Goal: Task Accomplishment & Management: Complete application form

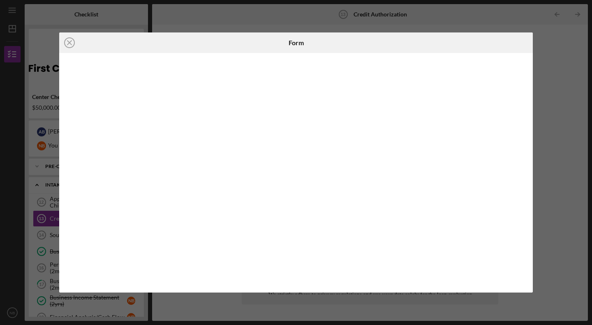
click at [430, 12] on div "Icon/Close Form" at bounding box center [296, 162] width 592 height 325
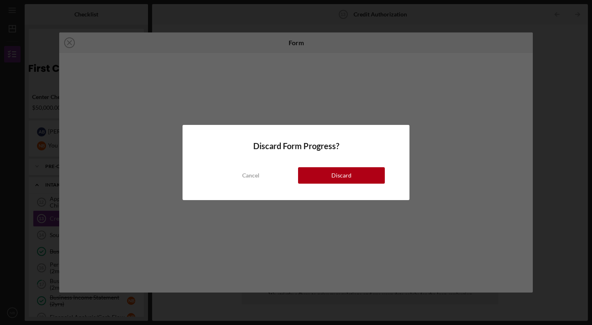
click at [73, 42] on div "Discard Form Progress? Cancel Discard" at bounding box center [296, 162] width 592 height 325
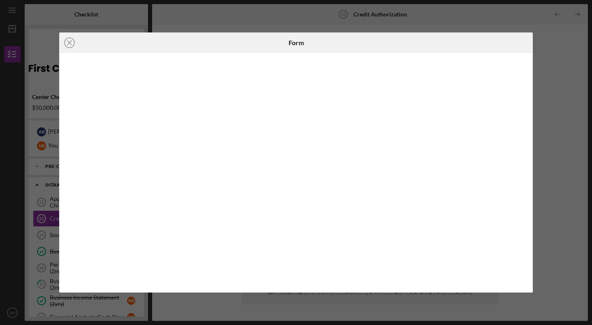
click at [68, 39] on icon "Icon/Close" at bounding box center [69, 43] width 21 height 21
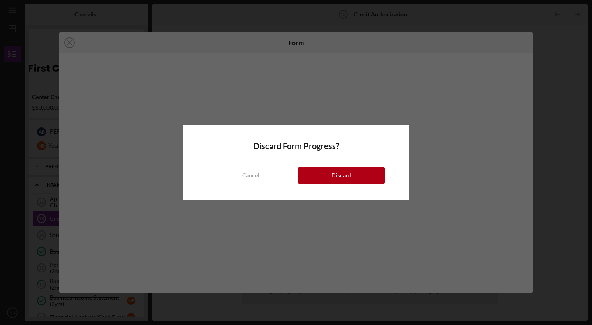
click at [352, 175] on button "Discard" at bounding box center [341, 175] width 87 height 16
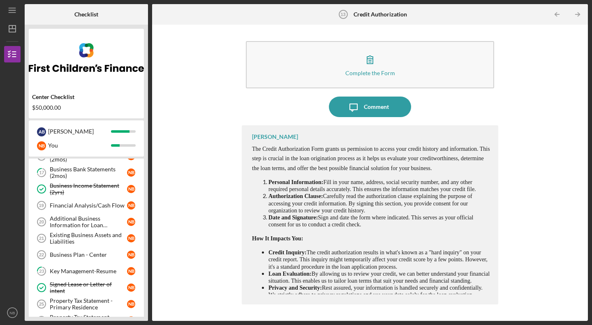
scroll to position [112, 0]
click at [14, 316] on icon "NB" at bounding box center [12, 313] width 16 height 21
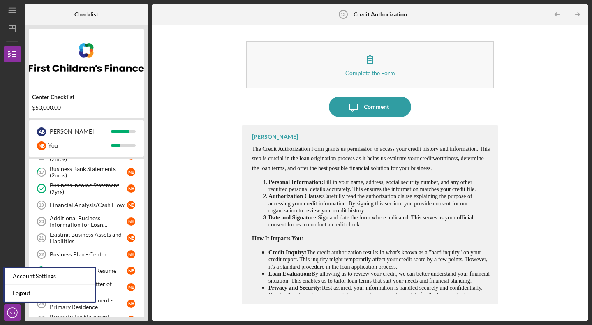
click at [48, 296] on link "Logout" at bounding box center [50, 293] width 91 height 17
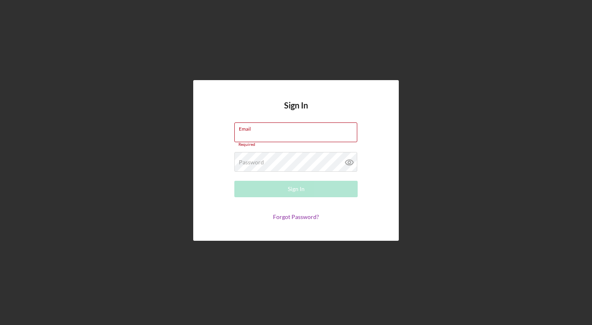
type input "[EMAIL_ADDRESS][DOMAIN_NAME]"
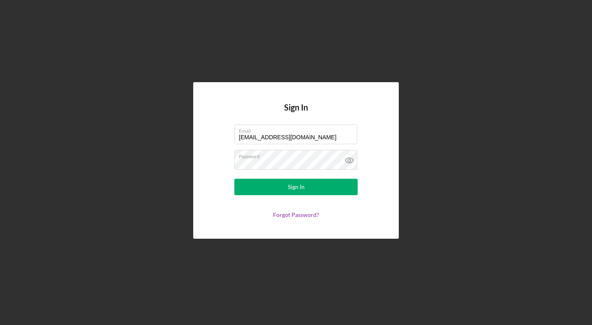
click at [350, 160] on icon at bounding box center [349, 160] width 21 height 21
drag, startPoint x: 350, startPoint y: 160, endPoint x: 350, endPoint y: 146, distance: 14.0
click at [350, 146] on form "Email [EMAIL_ADDRESS][DOMAIN_NAME] Password Sign In Forgot Password?" at bounding box center [296, 172] width 165 height 94
click at [296, 188] on div "Sign In" at bounding box center [296, 187] width 17 height 16
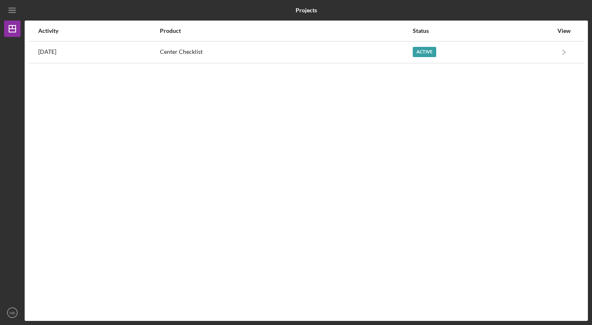
click at [237, 50] on div "Center Checklist" at bounding box center [286, 52] width 252 height 21
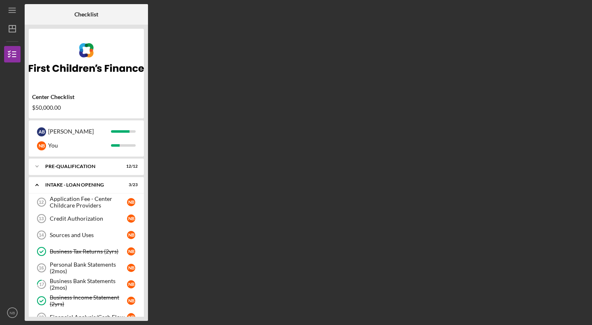
click at [84, 214] on link "Credit Authorization 13 Credit Authorization N B" at bounding box center [86, 219] width 107 height 16
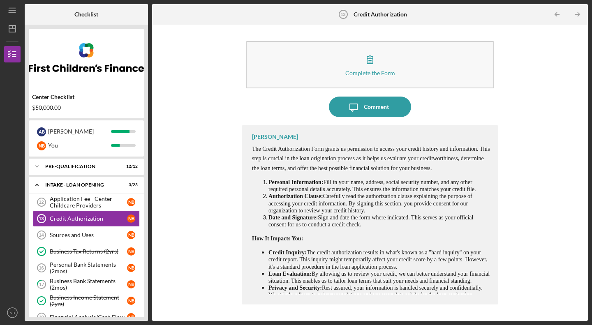
click at [382, 63] on button "Complete the Form Form" at bounding box center [370, 64] width 249 height 47
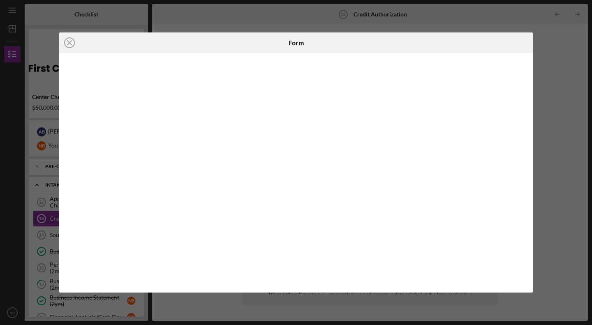
click at [66, 47] on circle at bounding box center [70, 43] width 10 height 10
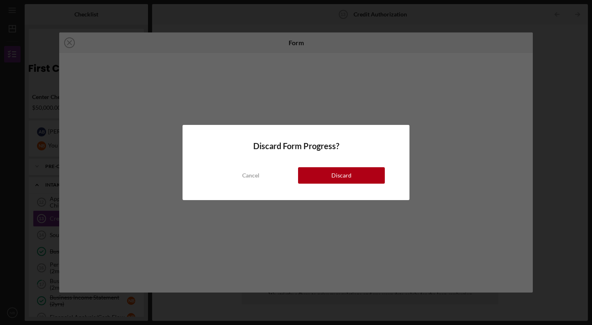
click at [307, 181] on button "Discard" at bounding box center [341, 175] width 87 height 16
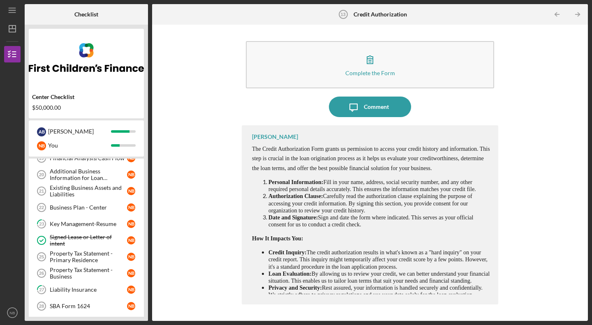
scroll to position [147, 0]
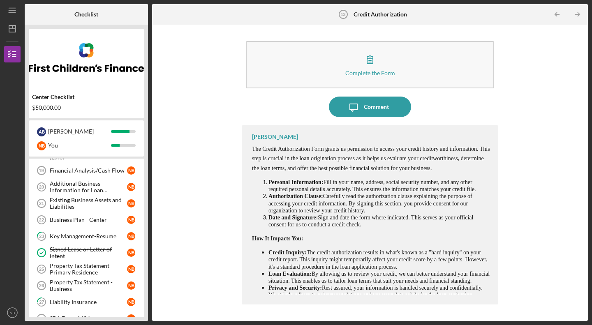
click at [91, 215] on link "Business Plan - Center 22 Business Plan - Center N B" at bounding box center [86, 220] width 107 height 16
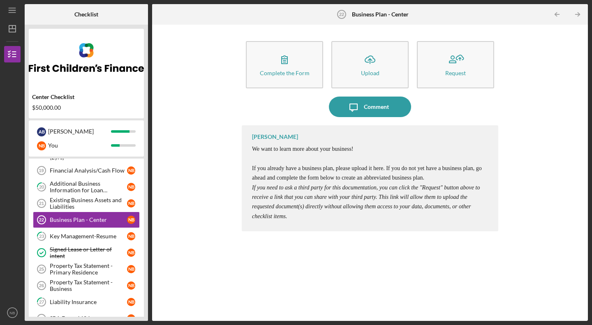
click at [358, 60] on button "Icon/Upload Upload" at bounding box center [370, 64] width 77 height 47
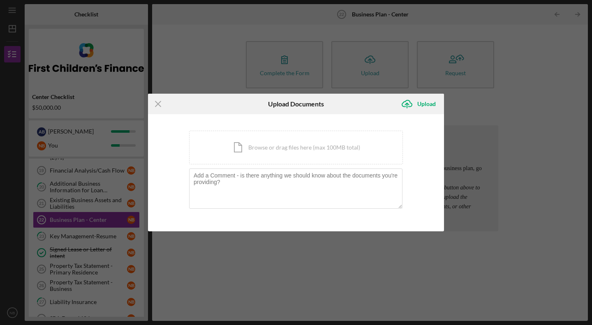
click at [358, 60] on div "Icon/Menu Close Upload Documents Icon/Upload Upload You're uploading documents …" at bounding box center [296, 162] width 592 height 325
click at [160, 103] on icon "Icon/Menu Close" at bounding box center [158, 104] width 21 height 21
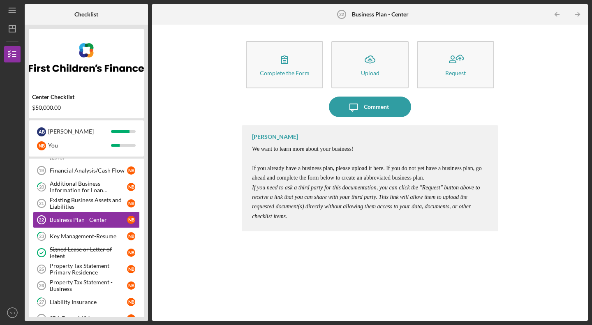
click at [255, 70] on button "Complete the Form Form" at bounding box center [284, 64] width 77 height 47
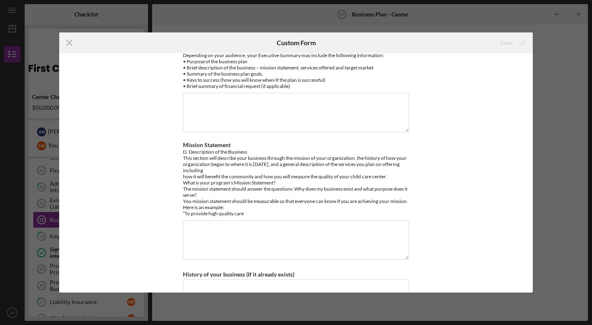
scroll to position [221, 0]
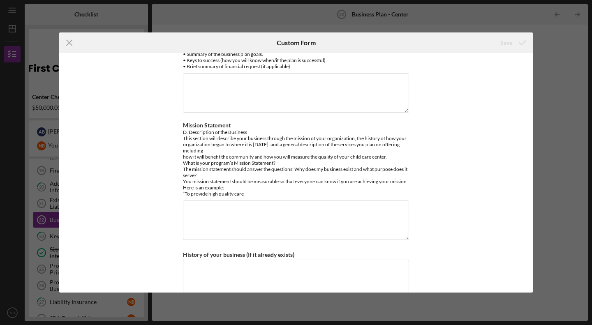
click at [66, 45] on icon "Icon/Menu Close" at bounding box center [69, 43] width 21 height 21
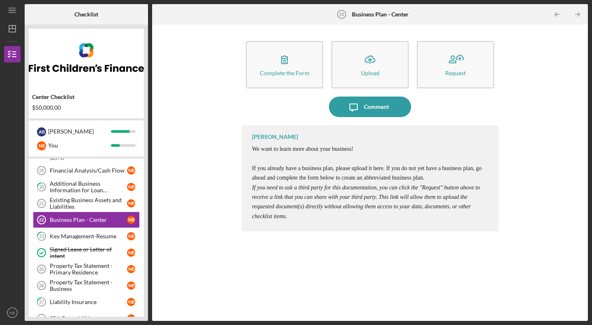
click at [386, 70] on button "Icon/Upload Upload" at bounding box center [370, 64] width 77 height 47
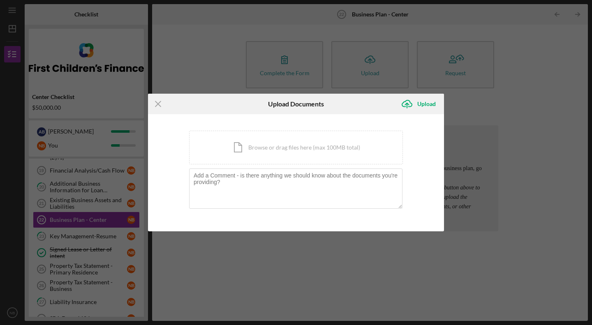
click at [282, 148] on div "Icon/Document Browse or drag files here (max 100MB total) Tap to choose files o…" at bounding box center [296, 148] width 214 height 34
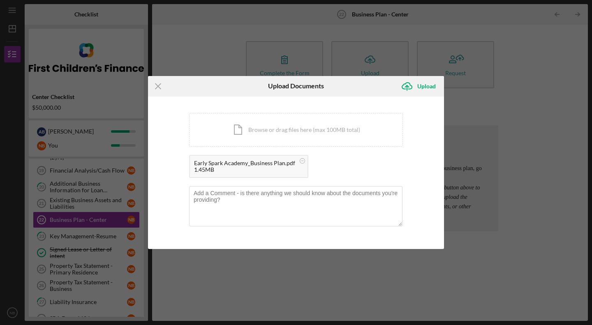
click at [416, 87] on icon "Icon/Upload" at bounding box center [407, 86] width 21 height 21
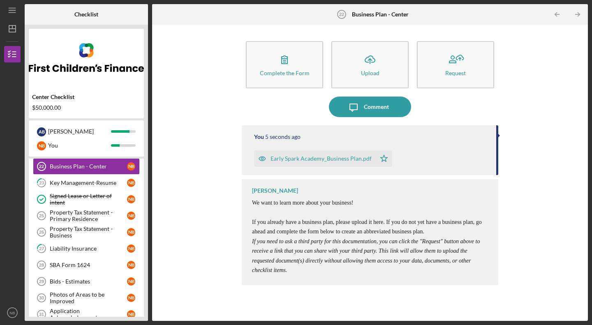
scroll to position [202, 0]
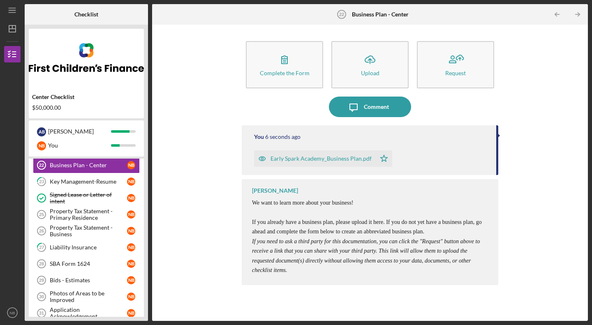
click at [71, 258] on link "SBA Form 1624 28 SBA Form 1624 N B" at bounding box center [86, 264] width 107 height 16
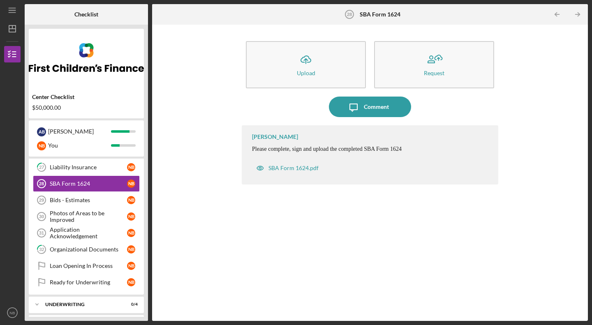
scroll to position [282, 0]
click at [88, 227] on link "Application Acknowledgement 31 Application Acknowledgement N B" at bounding box center [86, 233] width 107 height 16
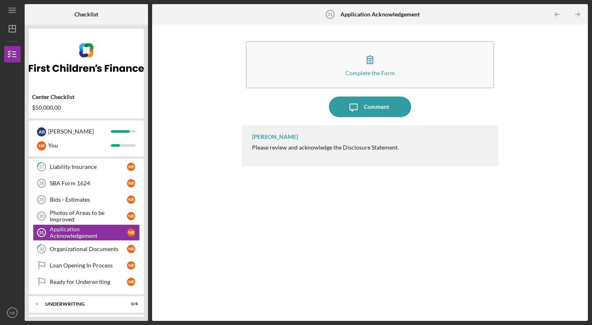
click at [376, 45] on button "Complete the Form Form" at bounding box center [370, 64] width 249 height 47
click at [89, 267] on div "Loan Opening In Process" at bounding box center [88, 265] width 77 height 7
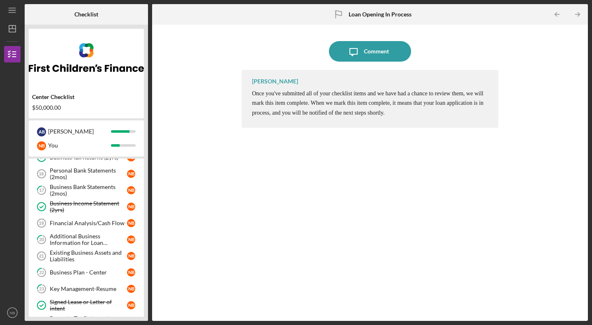
scroll to position [94, 0]
click at [82, 239] on div "Additional Business Information for Loan Application" at bounding box center [88, 240] width 77 height 13
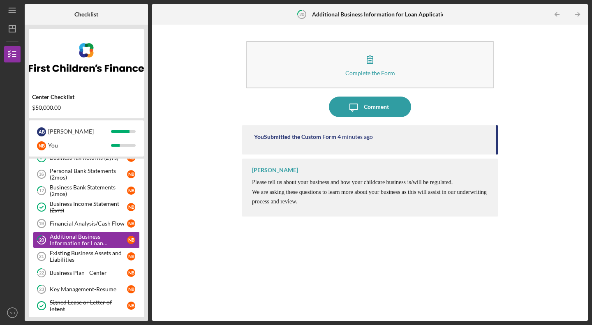
click at [79, 253] on div "Existing Business Assets and Liabilities" at bounding box center [88, 256] width 77 height 13
